Goal: Browse casually: Explore the website without a specific task or goal

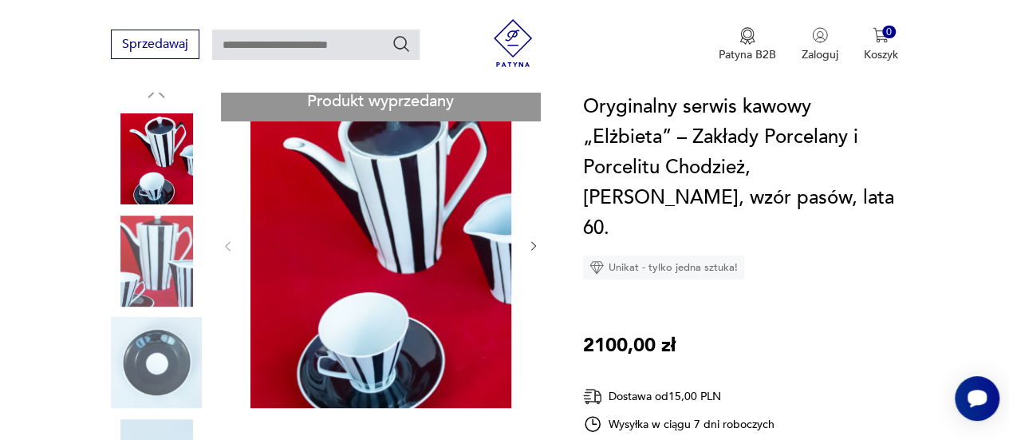
scroll to position [160, 0]
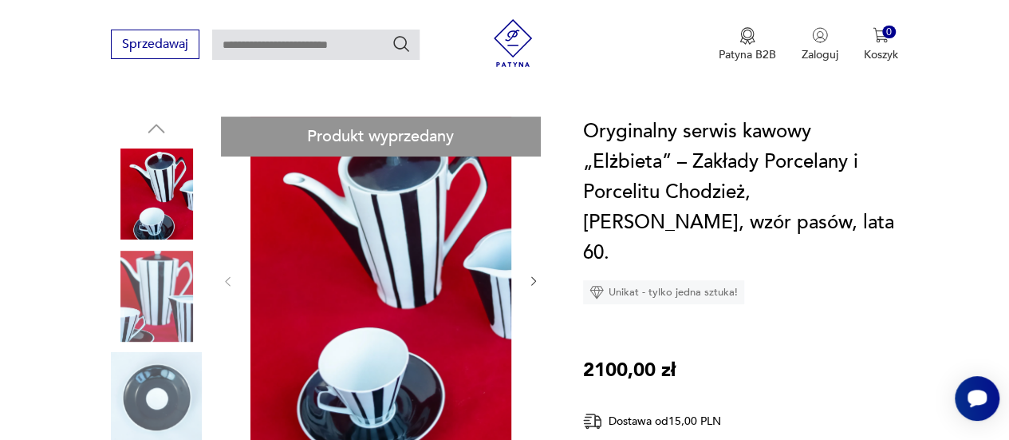
click at [166, 213] on img at bounding box center [156, 193] width 91 height 91
click at [153, 292] on img at bounding box center [156, 296] width 91 height 91
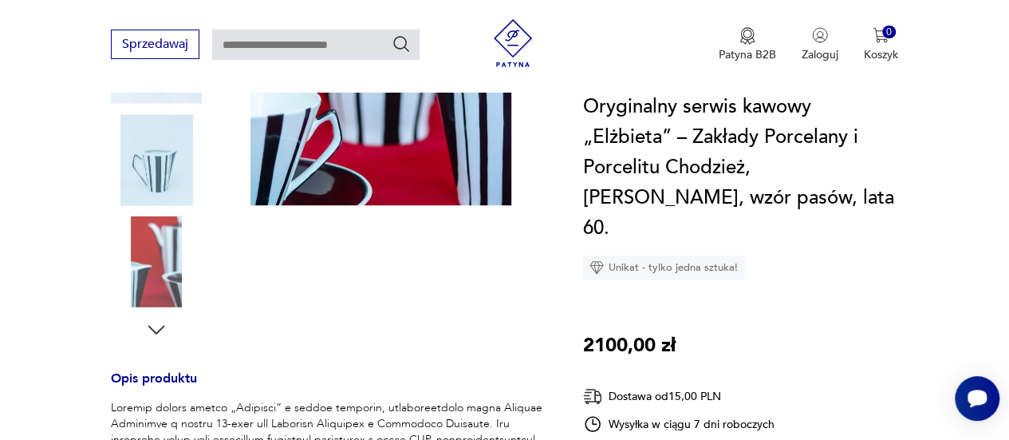
scroll to position [399, 0]
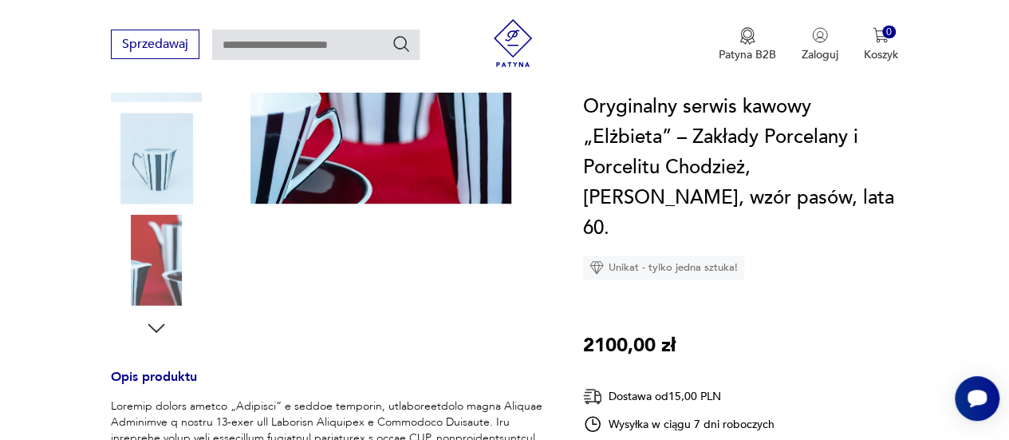
click at [157, 178] on img at bounding box center [156, 157] width 91 height 91
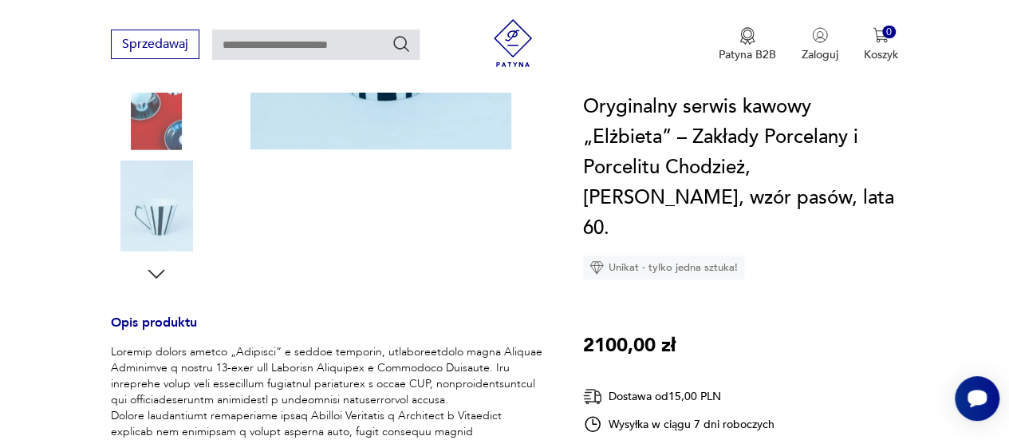
scroll to position [479, 0]
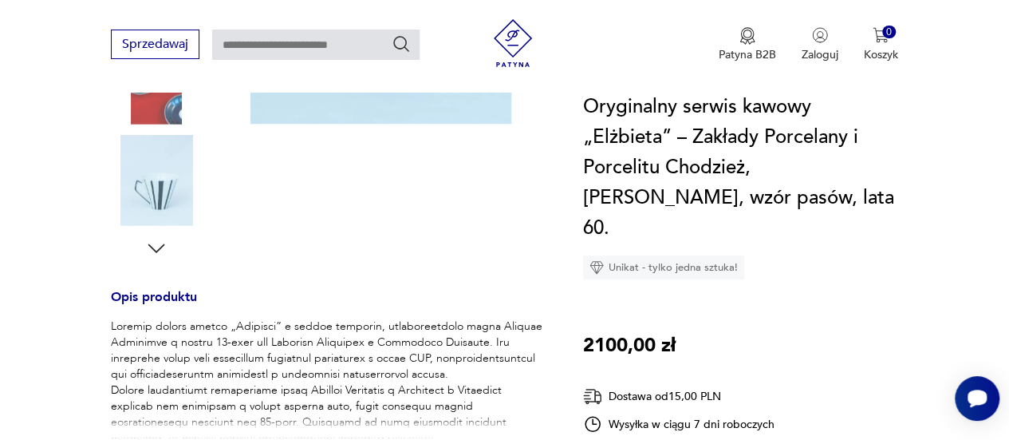
click at [157, 190] on img at bounding box center [156, 180] width 91 height 91
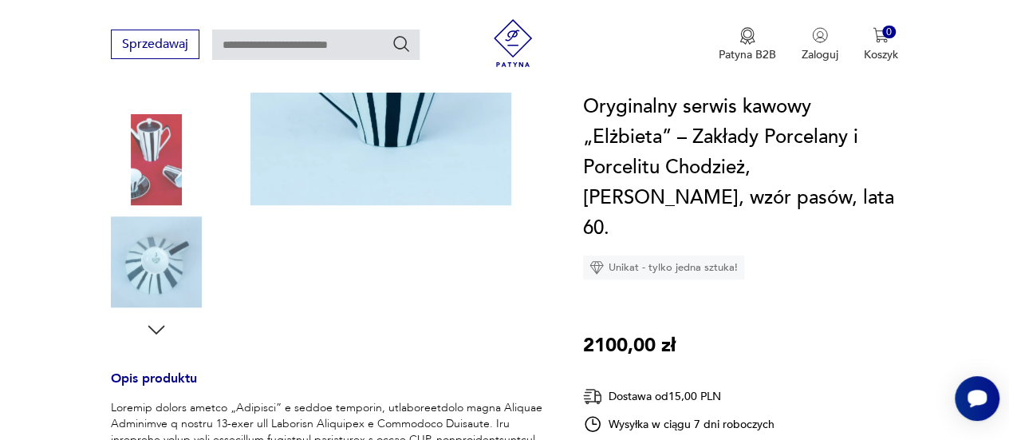
scroll to position [319, 0]
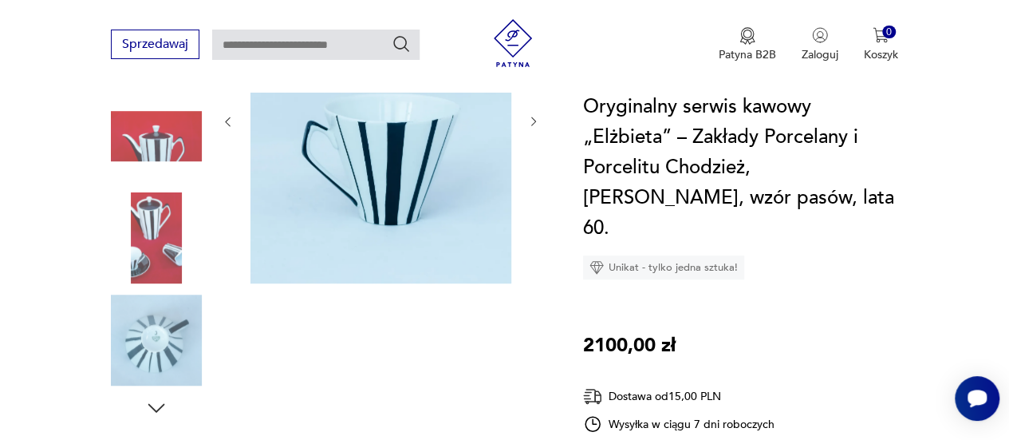
click at [156, 355] on img at bounding box center [156, 339] width 91 height 91
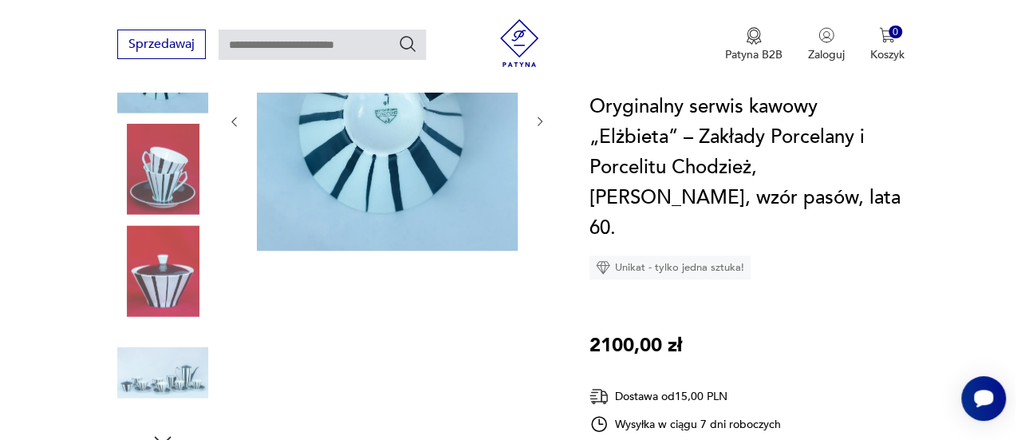
scroll to position [286, 0]
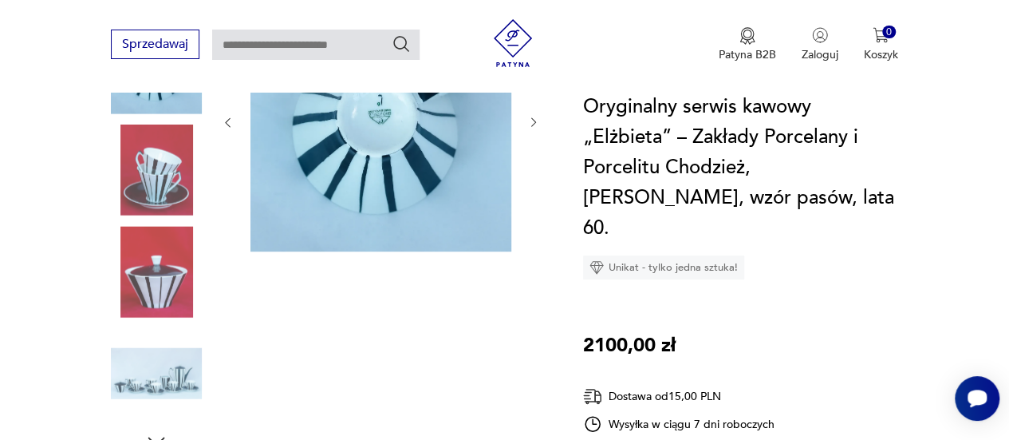
click at [380, 122] on img at bounding box center [381, 120] width 261 height 261
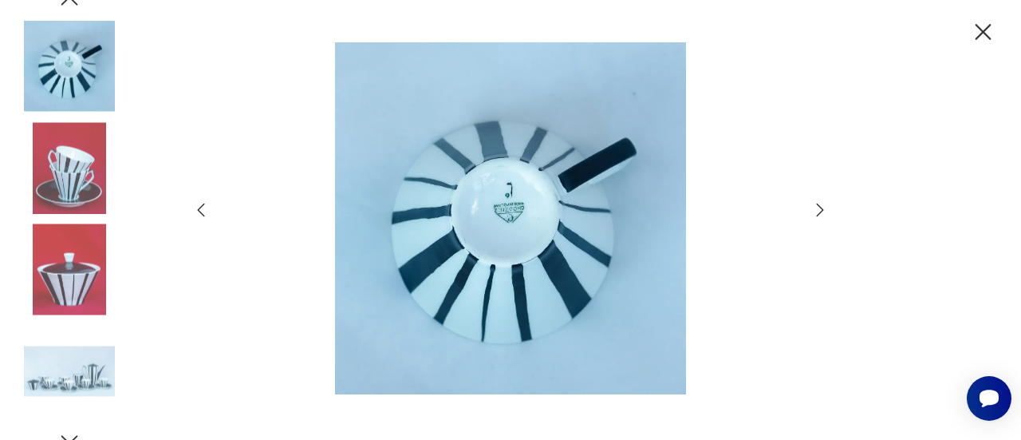
click at [499, 211] on img at bounding box center [511, 218] width 568 height 352
click at [57, 184] on img at bounding box center [69, 167] width 91 height 91
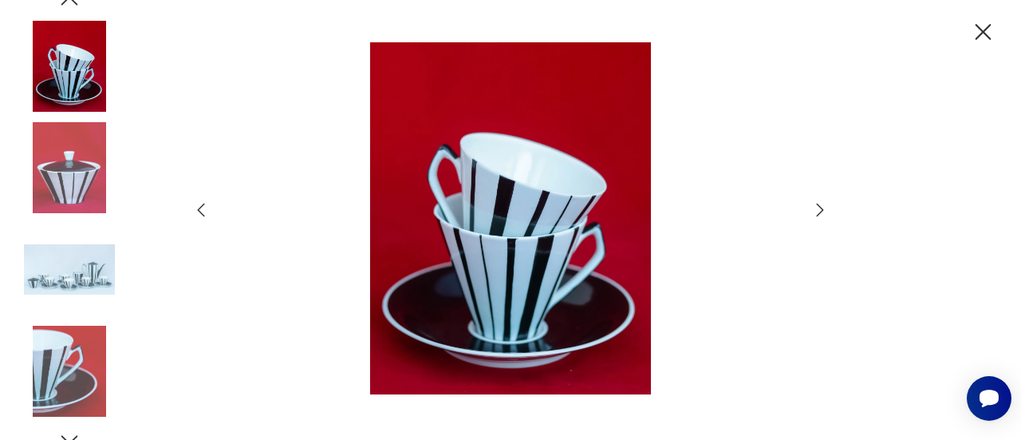
click at [69, 72] on img at bounding box center [69, 66] width 91 height 91
click at [89, 164] on img at bounding box center [69, 167] width 91 height 91
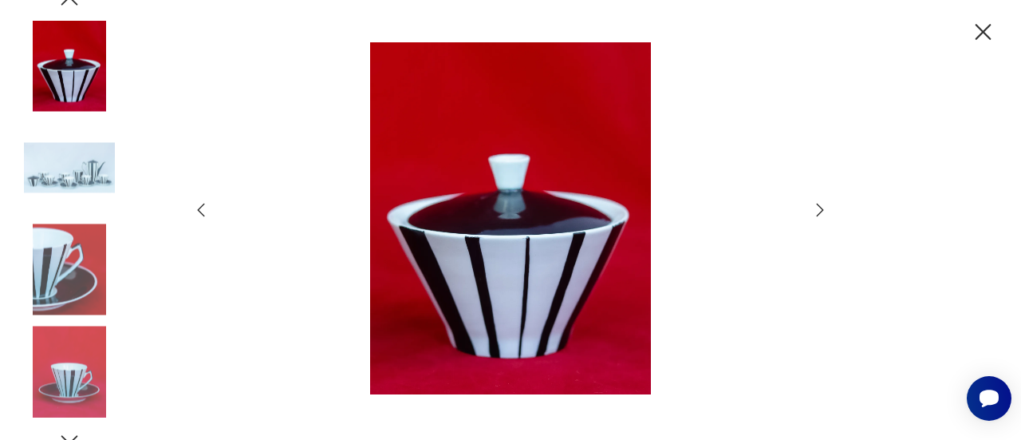
click at [817, 211] on icon "button" at bounding box center [820, 209] width 19 height 19
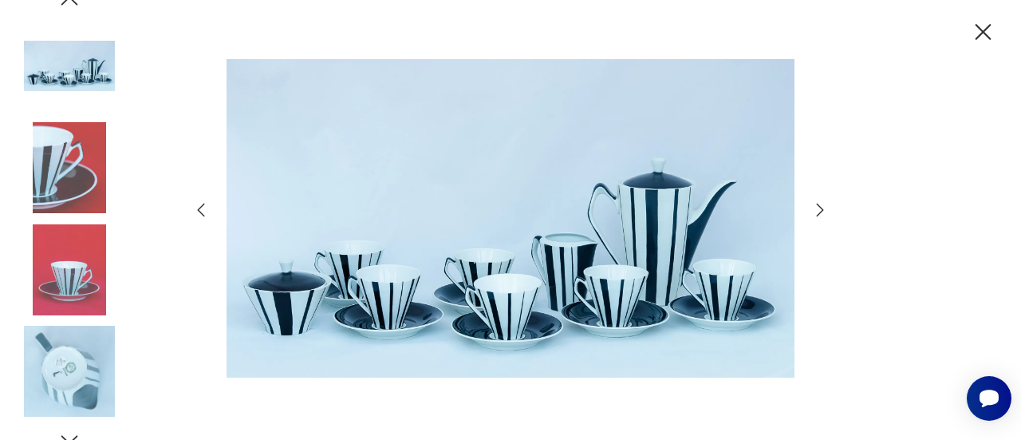
click at [817, 211] on icon "button" at bounding box center [820, 209] width 19 height 19
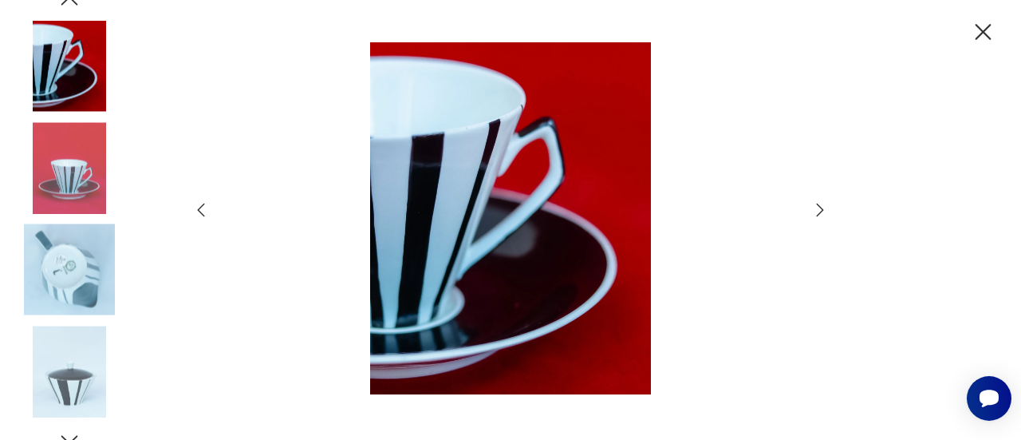
click at [60, 253] on img at bounding box center [69, 269] width 91 height 91
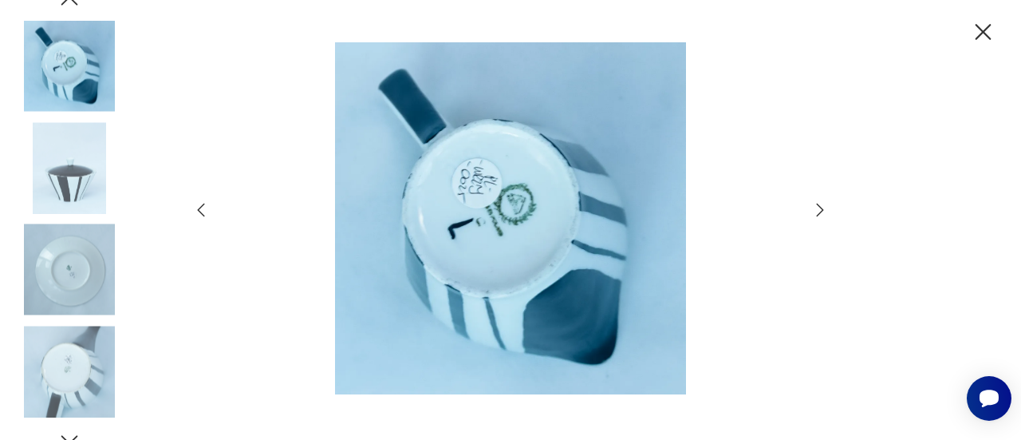
click at [507, 211] on img at bounding box center [511, 218] width 568 height 352
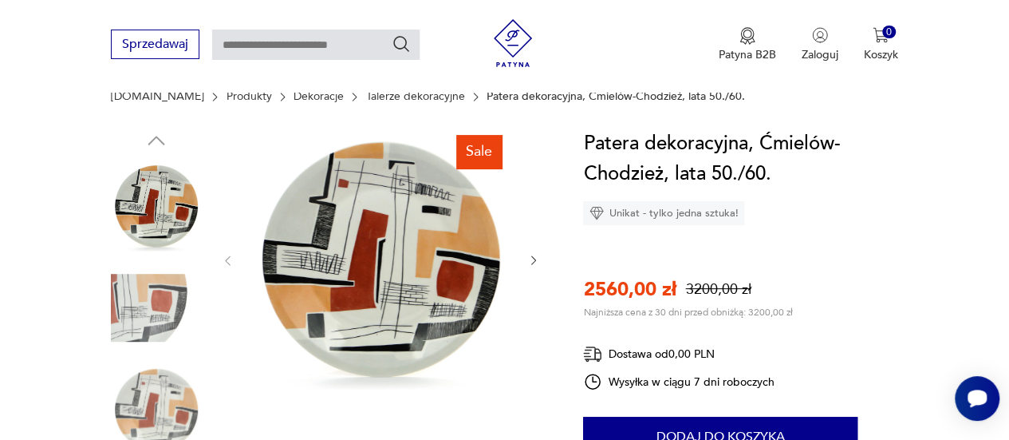
scroll to position [160, 0]
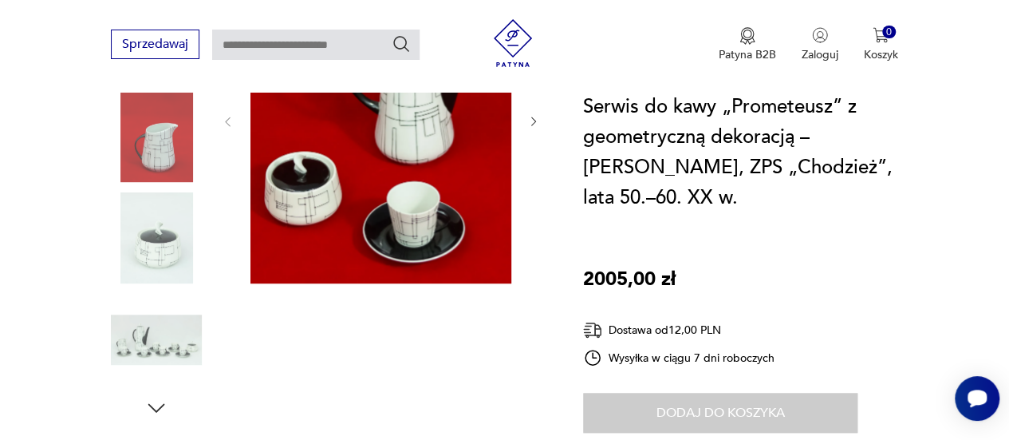
click at [135, 339] on img at bounding box center [156, 339] width 91 height 91
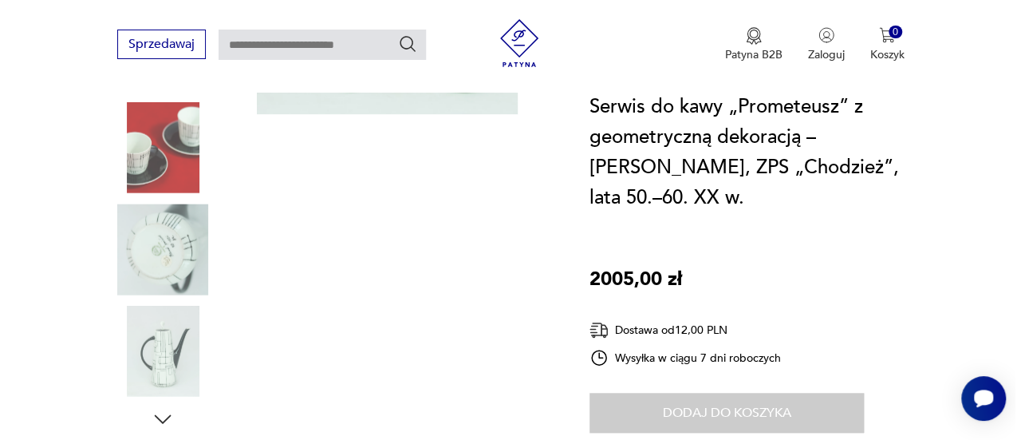
scroll to position [308, 0]
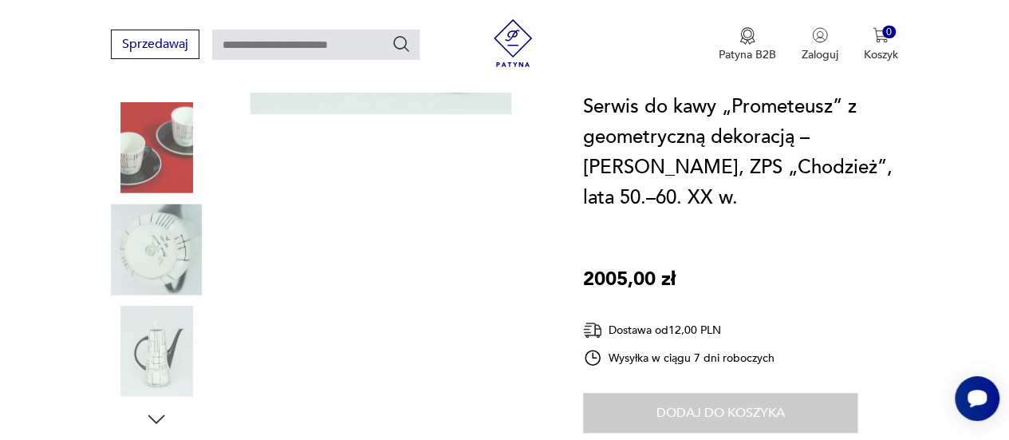
click at [169, 254] on img at bounding box center [156, 248] width 91 height 91
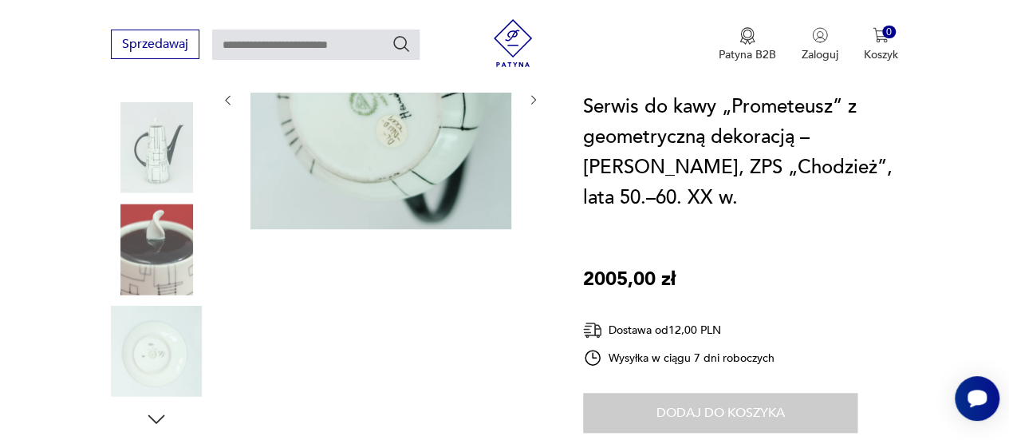
click at [373, 128] on img at bounding box center [381, 98] width 261 height 261
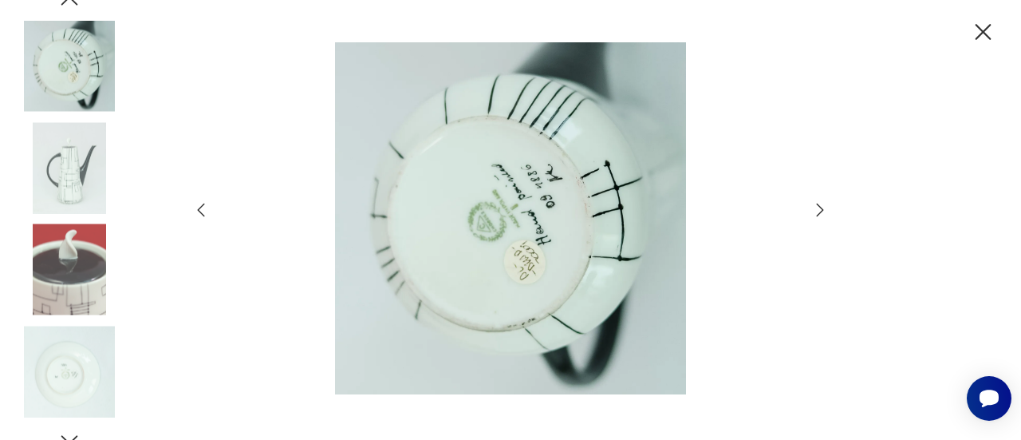
click at [492, 213] on img at bounding box center [511, 218] width 568 height 352
click at [824, 210] on icon "button" at bounding box center [820, 209] width 19 height 19
